Goal: Task Accomplishment & Management: Manage account settings

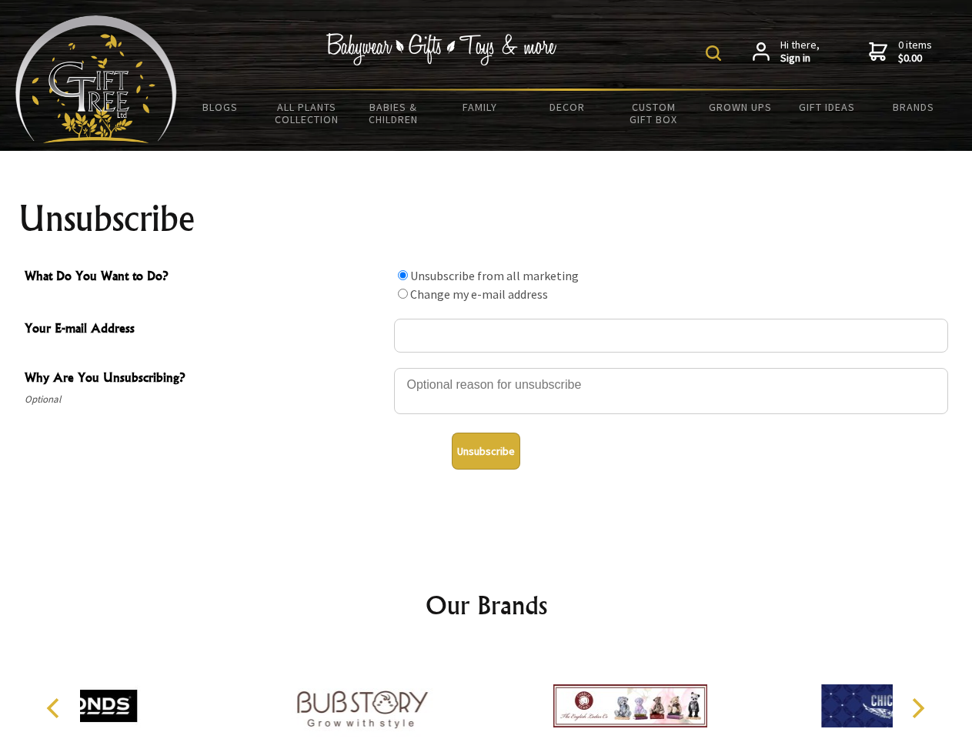
click at [716, 53] on img at bounding box center [713, 52] width 15 height 15
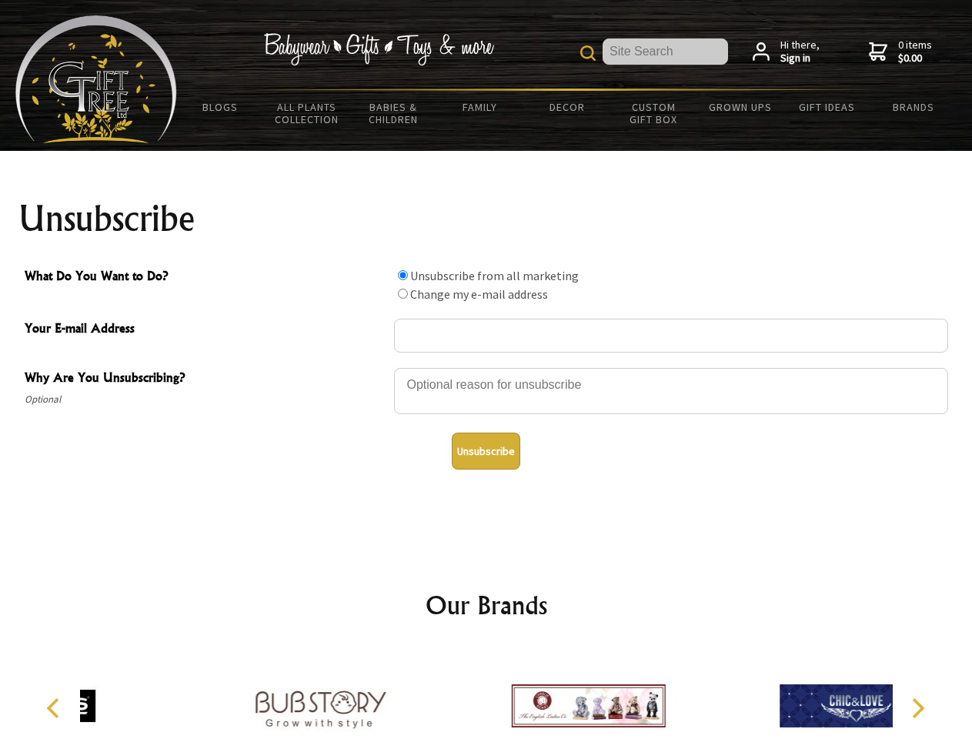
click at [486, 367] on div at bounding box center [671, 393] width 554 height 54
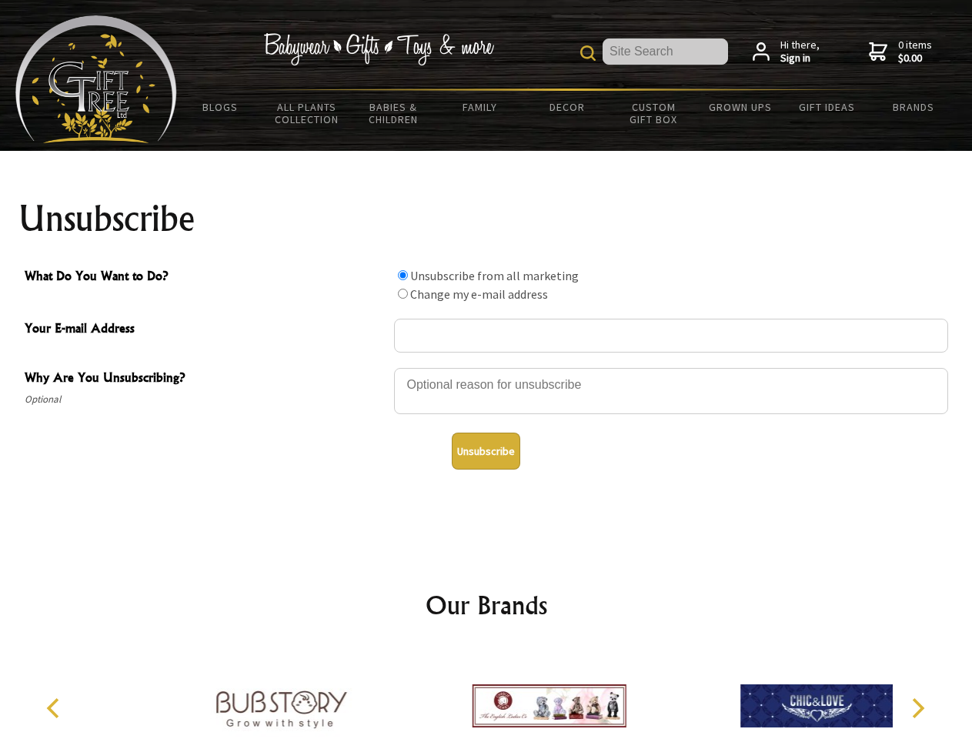
click at [403, 275] on input "What Do You Want to Do?" at bounding box center [403, 275] width 10 height 10
click at [403, 293] on input "What Do You Want to Do?" at bounding box center [403, 294] width 10 height 10
radio input "true"
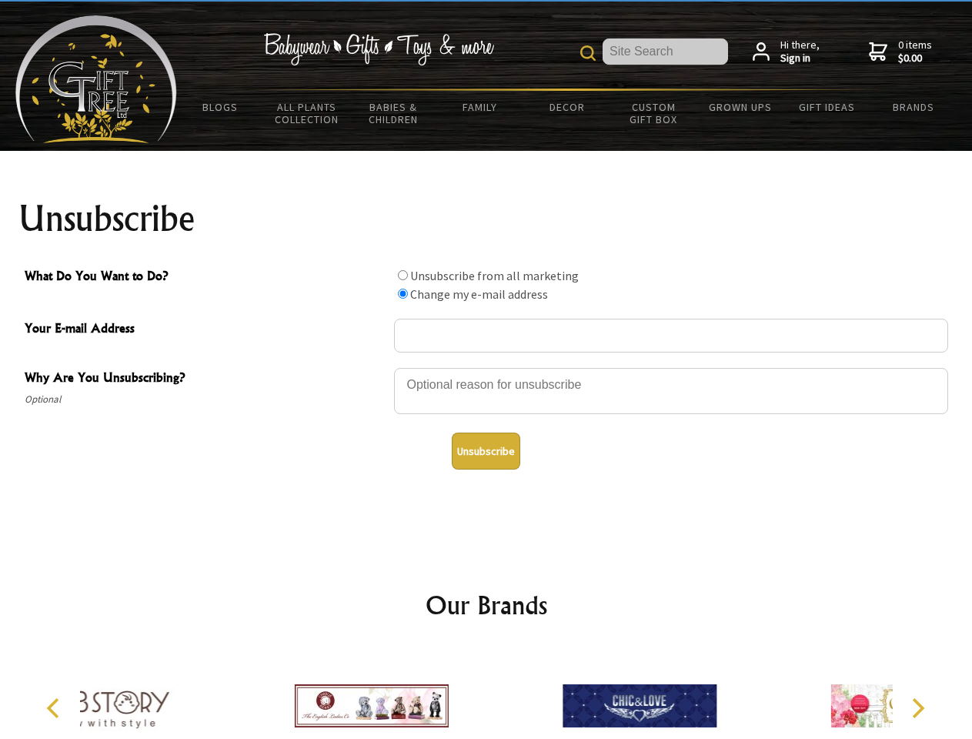
click at [486, 451] on button "Unsubscribe" at bounding box center [486, 451] width 69 height 37
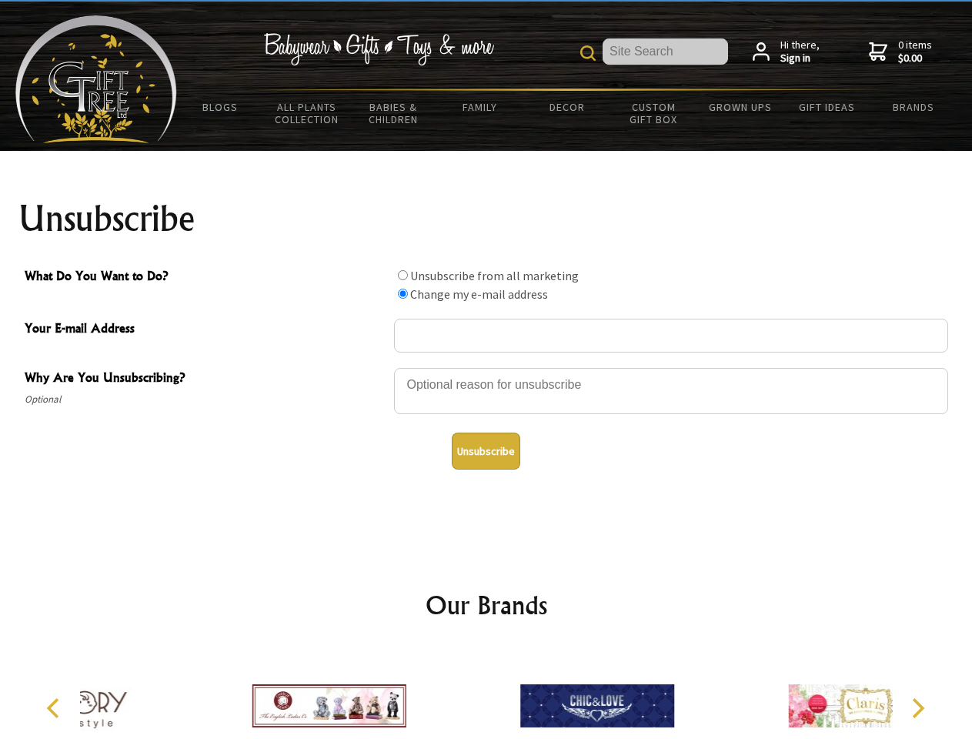
click at [486, 693] on div at bounding box center [597, 708] width 268 height 120
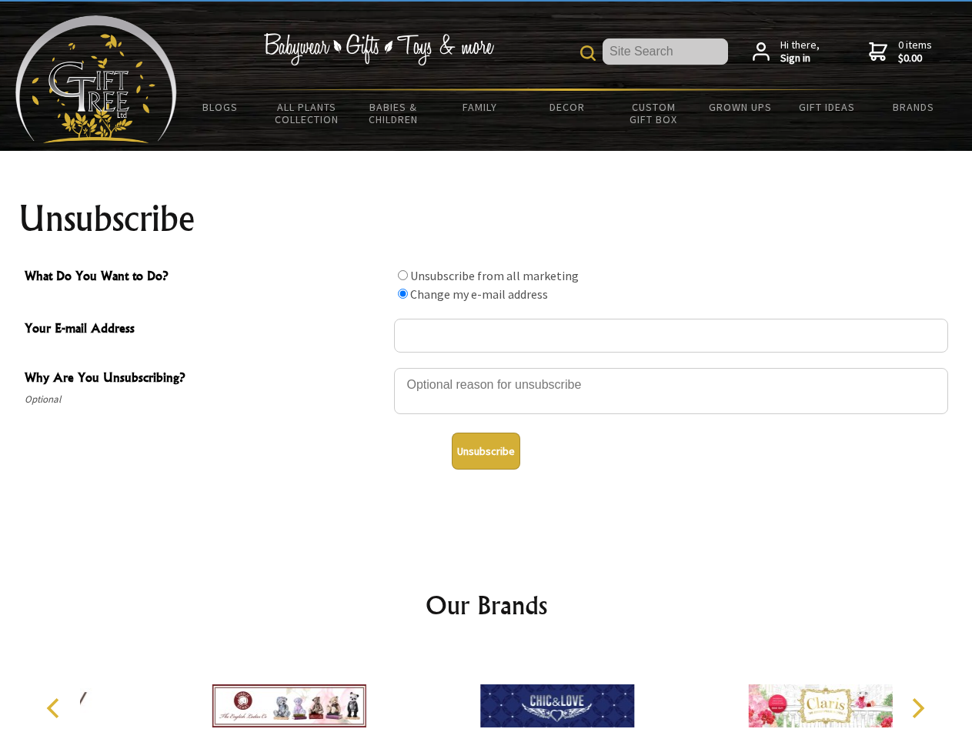
click at [55, 708] on icon "Previous" at bounding box center [55, 708] width 20 height 20
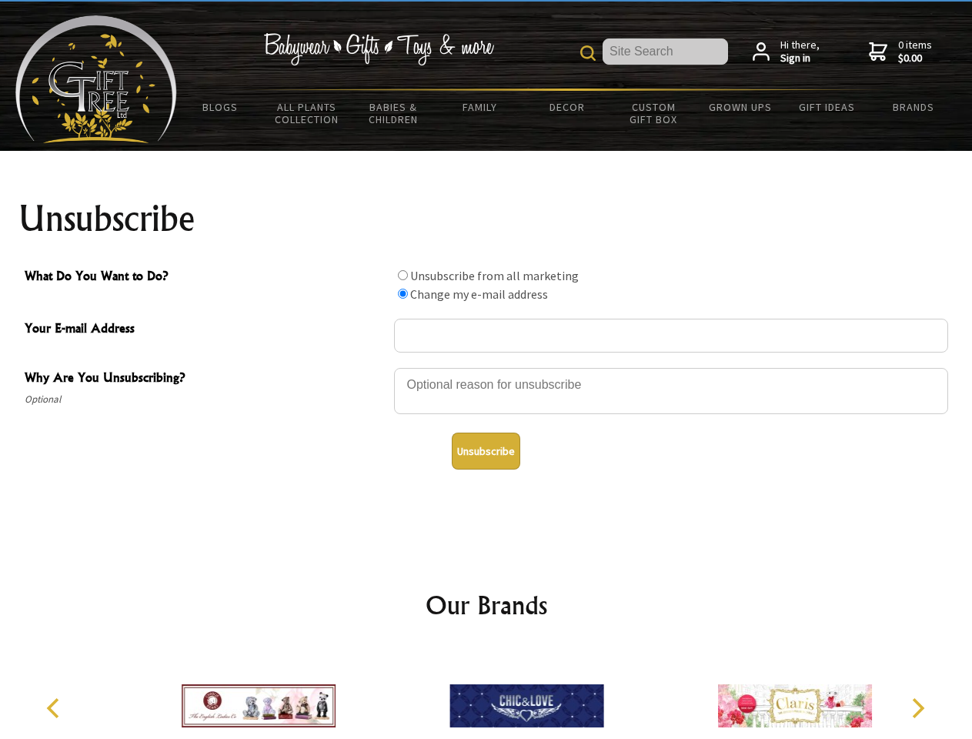
click at [917, 708] on icon "Next" at bounding box center [917, 708] width 20 height 20
